Goal: Information Seeking & Learning: Understand process/instructions

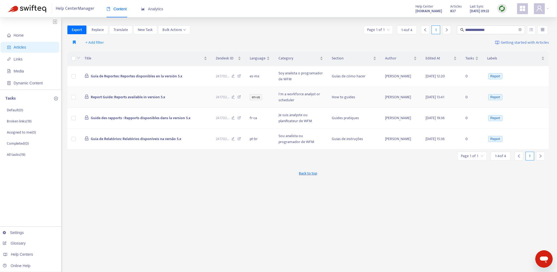
click at [192, 98] on td "Report Guide: Reports available in version 5.x" at bounding box center [145, 97] width 131 height 21
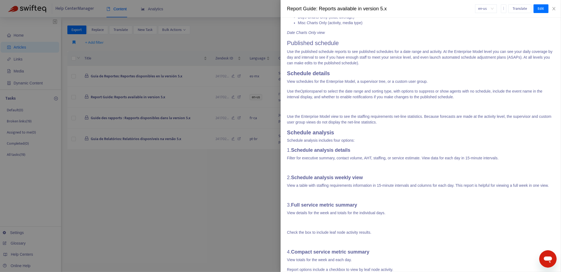
scroll to position [734, 0]
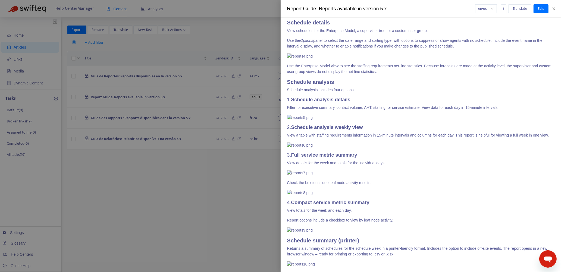
drag, startPoint x: 220, startPoint y: 186, endPoint x: 220, endPoint y: 183, distance: 3.0
click at [220, 186] on div at bounding box center [280, 136] width 561 height 272
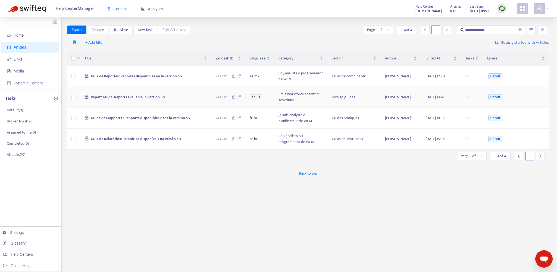
click at [239, 96] on icon at bounding box center [240, 97] width 4 height 5
click at [522, 29] on icon "close-circle" at bounding box center [520, 29] width 3 height 3
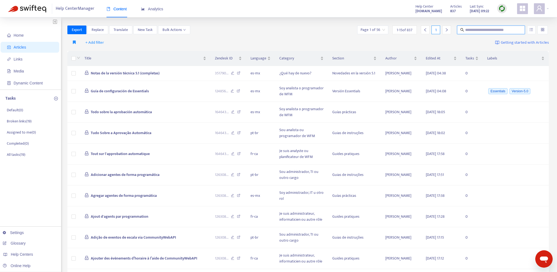
click at [482, 30] on input "text" at bounding box center [491, 30] width 52 height 6
paste input "**********"
type input "**********"
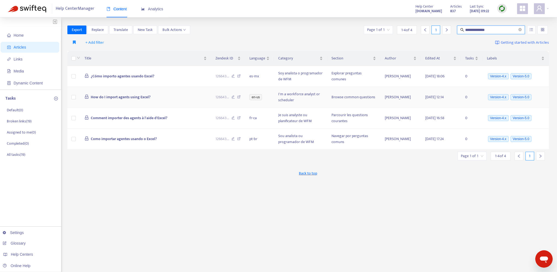
click at [185, 95] on td "How do I import agents using Excel?" at bounding box center [145, 97] width 131 height 21
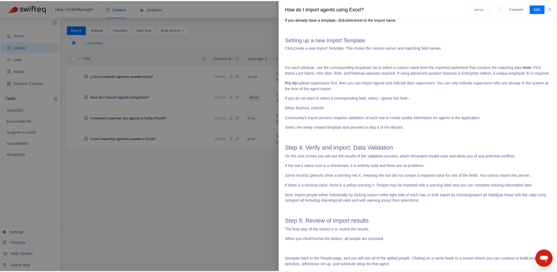
scroll to position [650, 0]
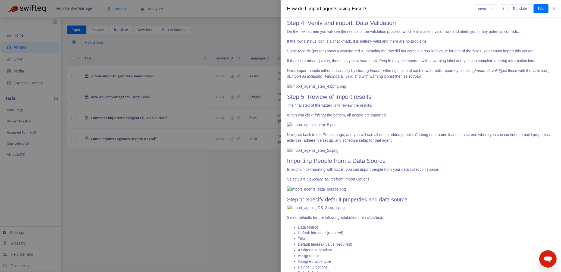
click at [224, 40] on div at bounding box center [280, 136] width 561 height 272
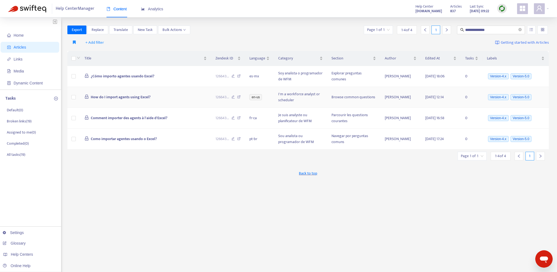
click at [183, 97] on td "How do I import agents using Excel?" at bounding box center [145, 97] width 131 height 21
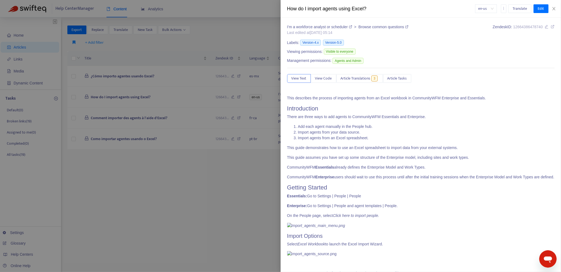
click at [191, 97] on div at bounding box center [280, 136] width 561 height 272
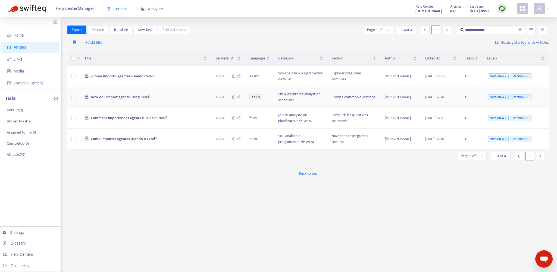
click at [240, 96] on icon at bounding box center [239, 97] width 4 height 5
